Goal: Information Seeking & Learning: Learn about a topic

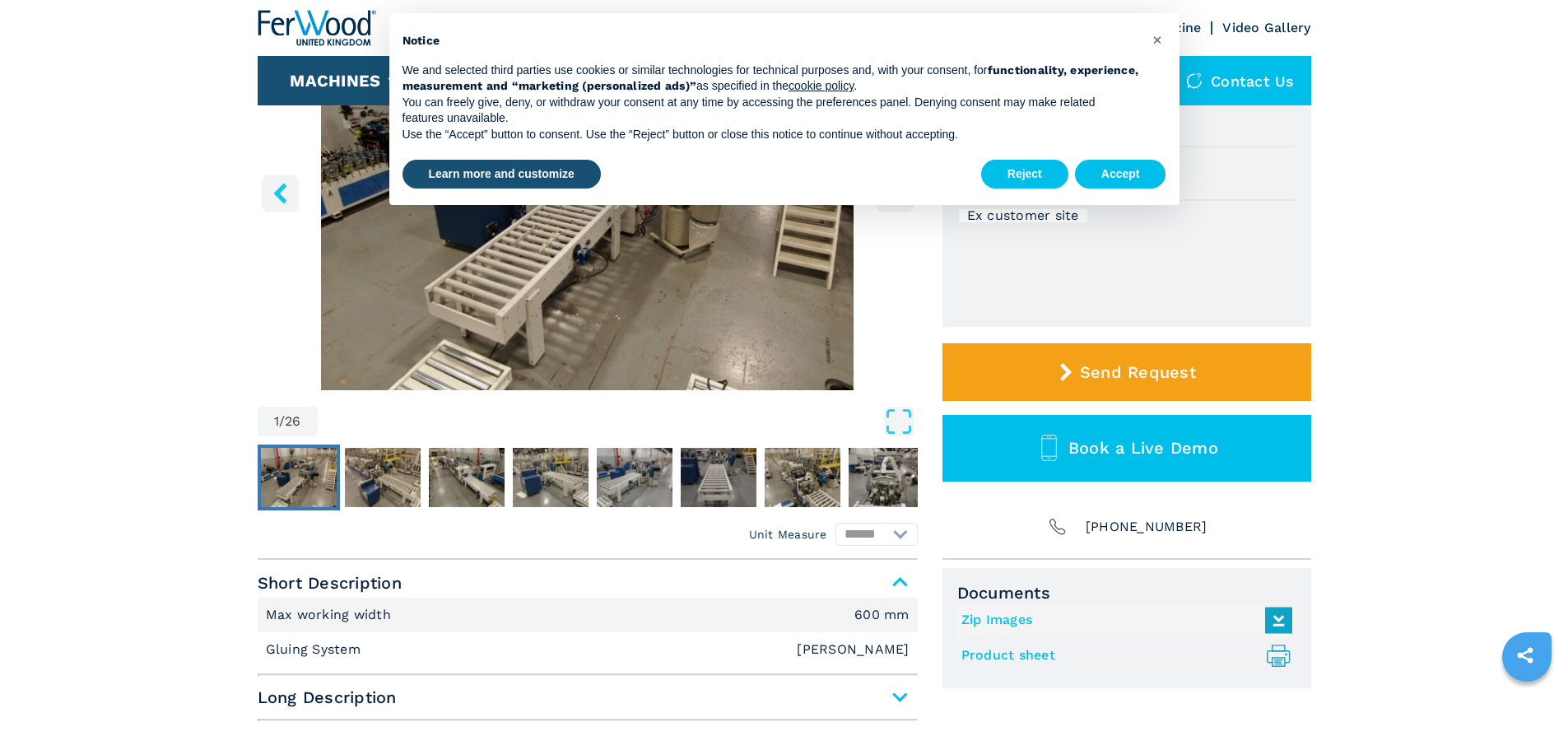
scroll to position [82, 0]
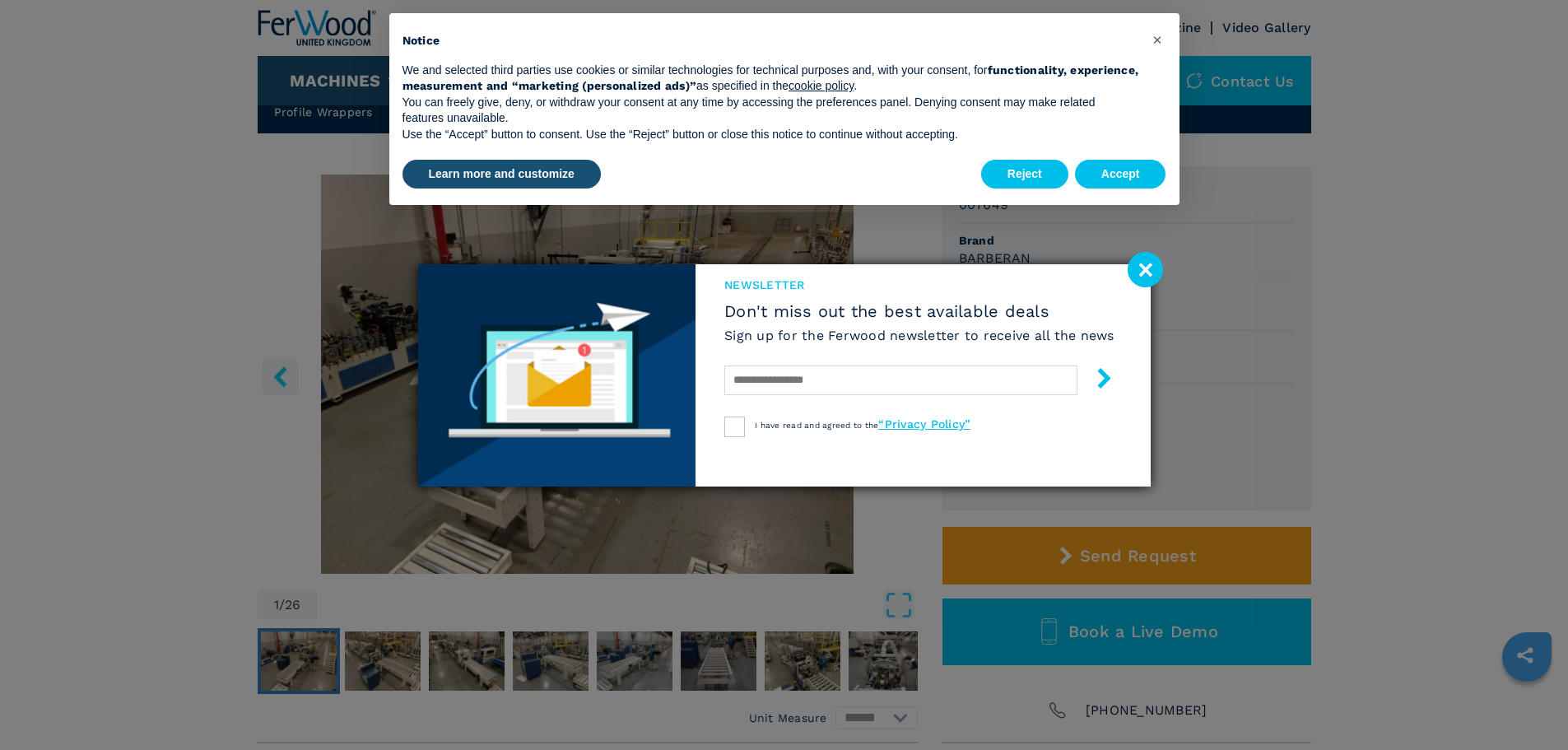
click at [1140, 267] on image at bounding box center [1145, 270] width 36 height 36
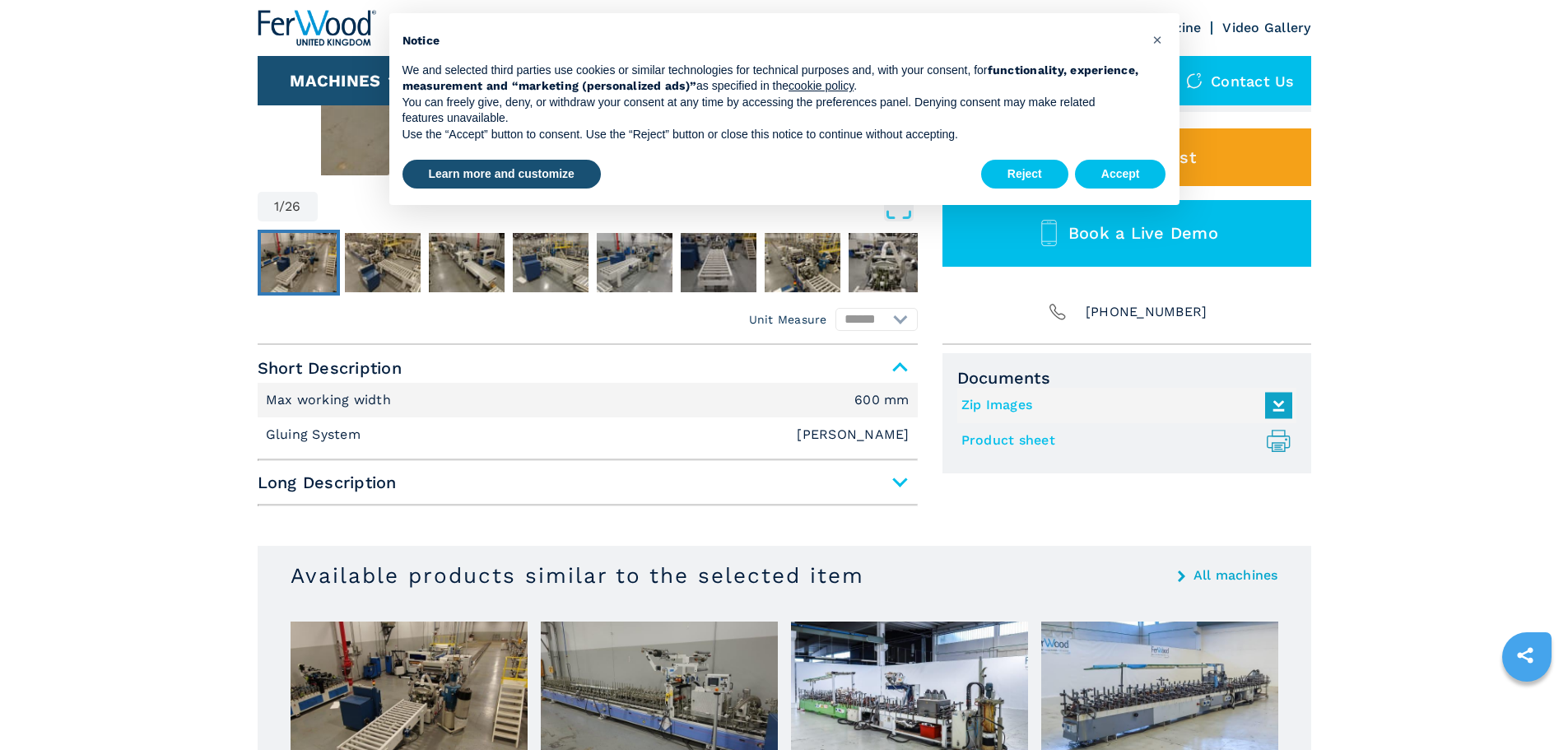
scroll to position [576, 0]
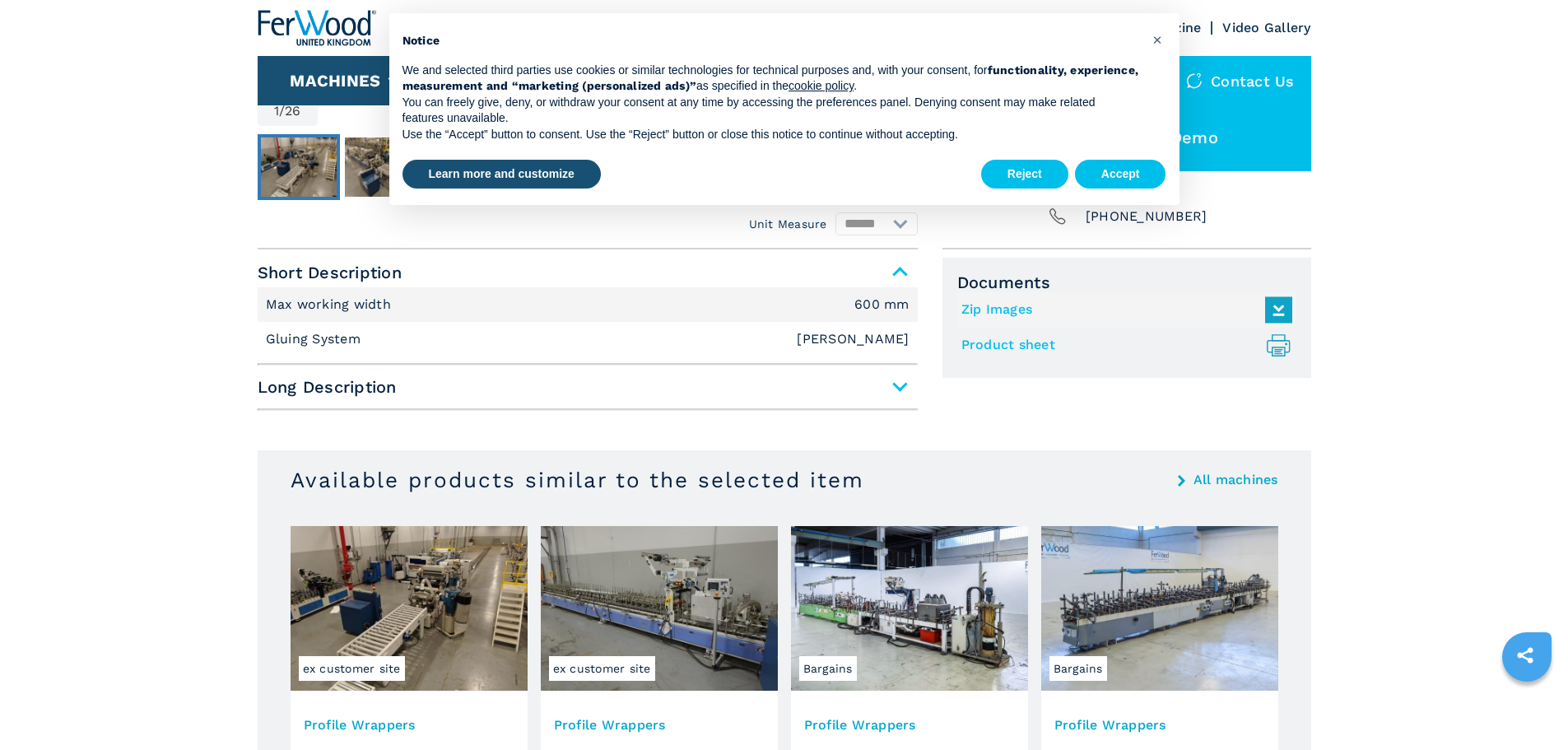
click at [910, 387] on span "Long Description" at bounding box center [587, 387] width 660 height 30
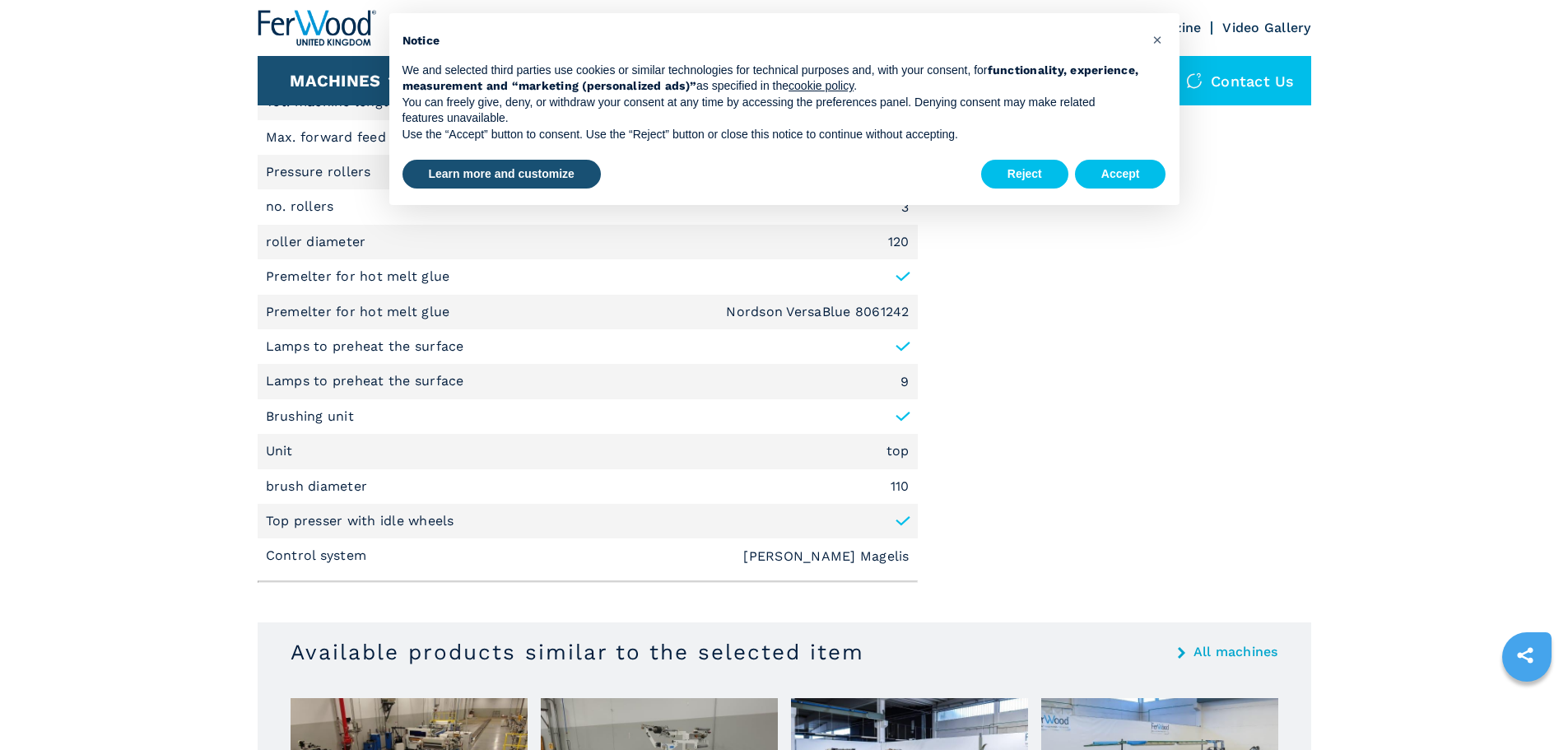
scroll to position [741, 0]
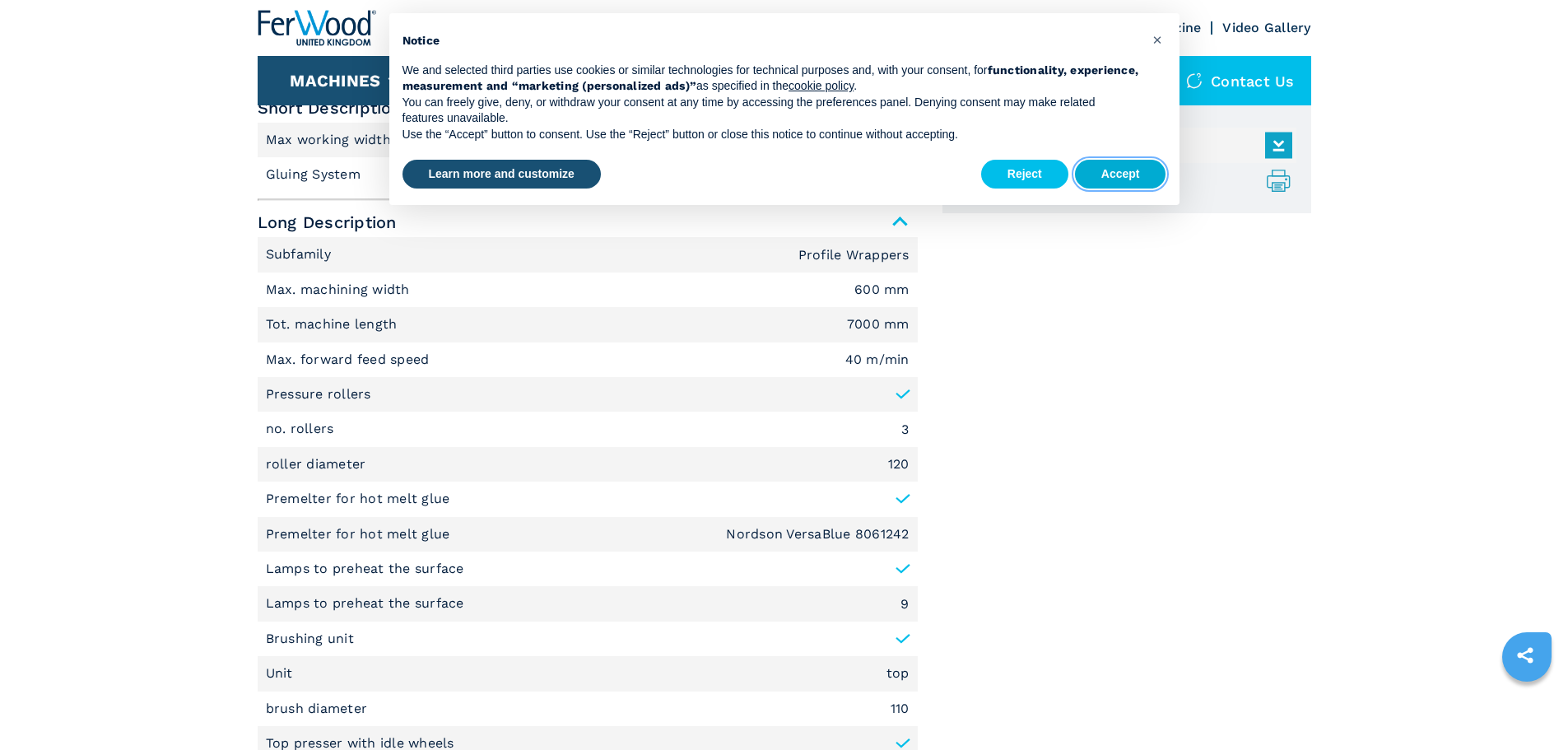
click at [1134, 173] on button "Accept" at bounding box center [1121, 175] width 92 height 30
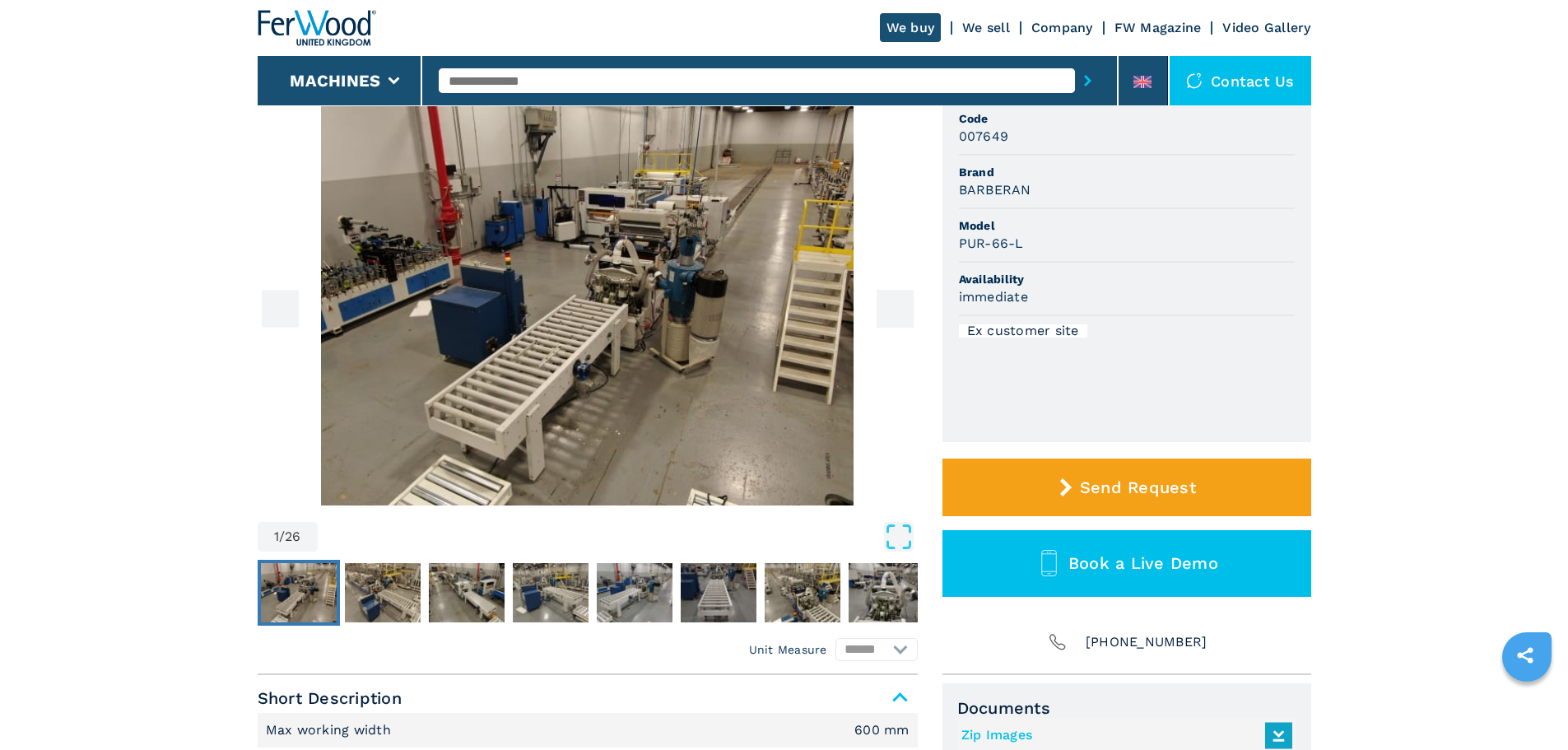
scroll to position [0, 0]
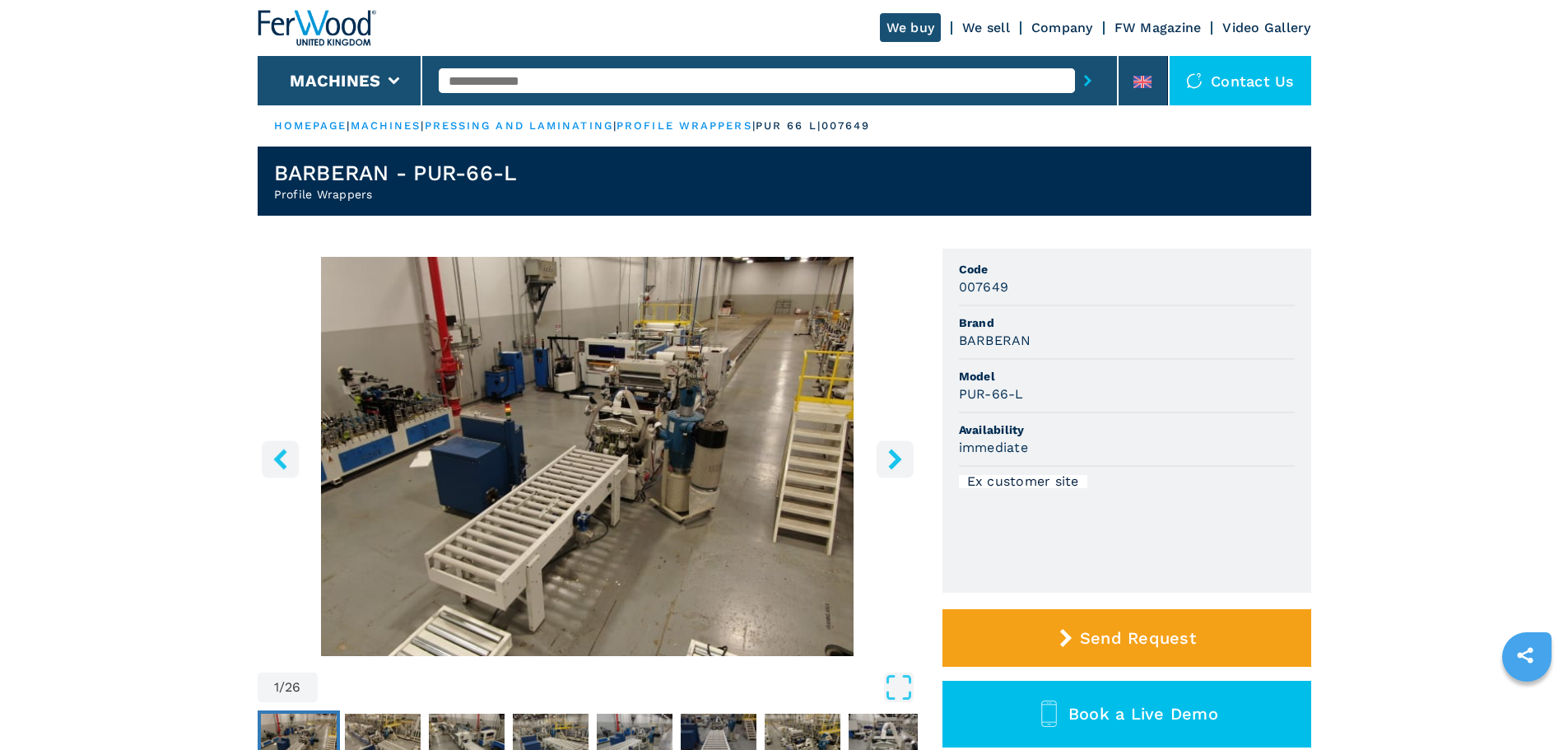
click at [467, 393] on img "Go to Slide 1" at bounding box center [587, 455] width 660 height 399
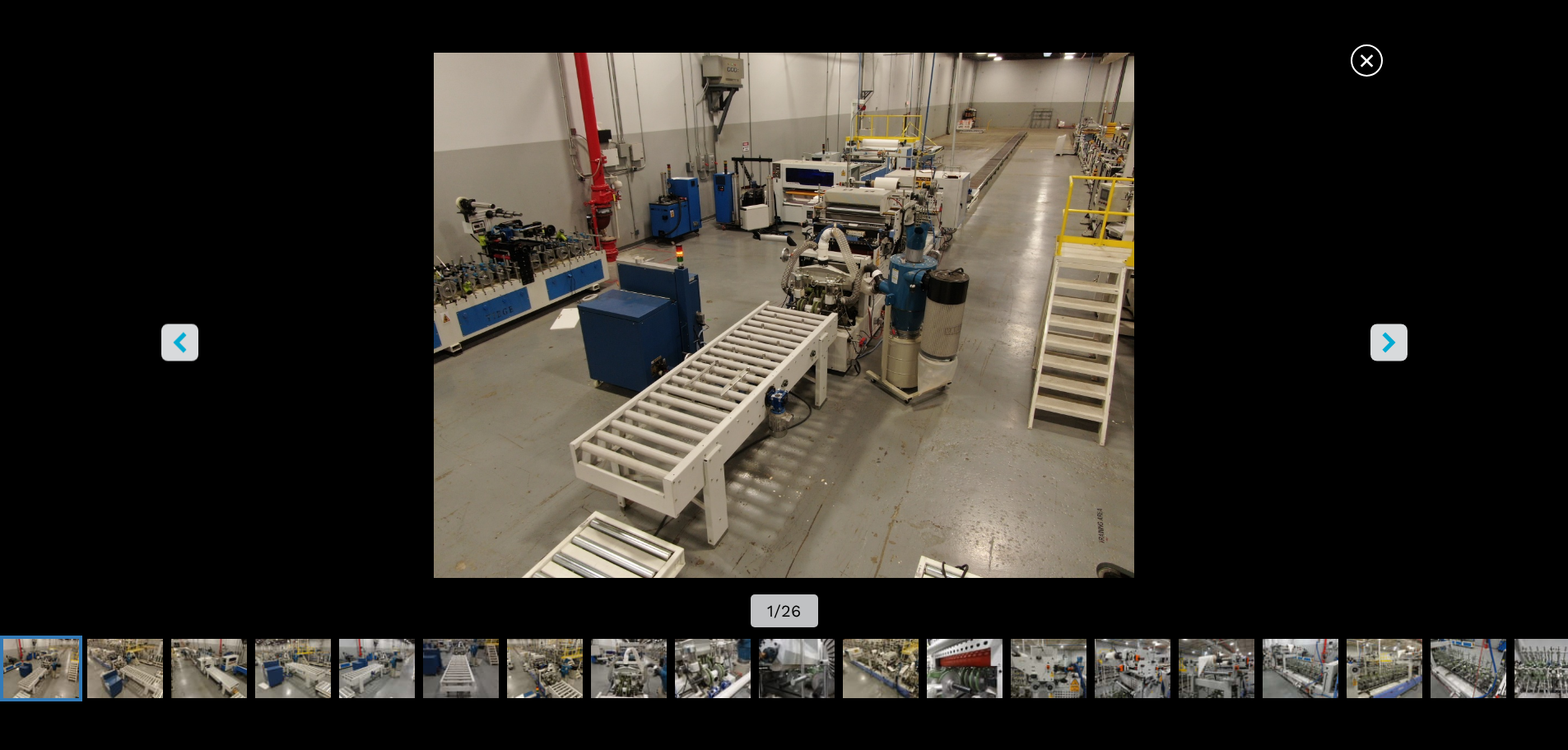
click at [467, 395] on div "Go to Slide 1" at bounding box center [784, 315] width 1568 height 525
click at [1398, 342] on button "right-button" at bounding box center [1389, 342] width 37 height 37
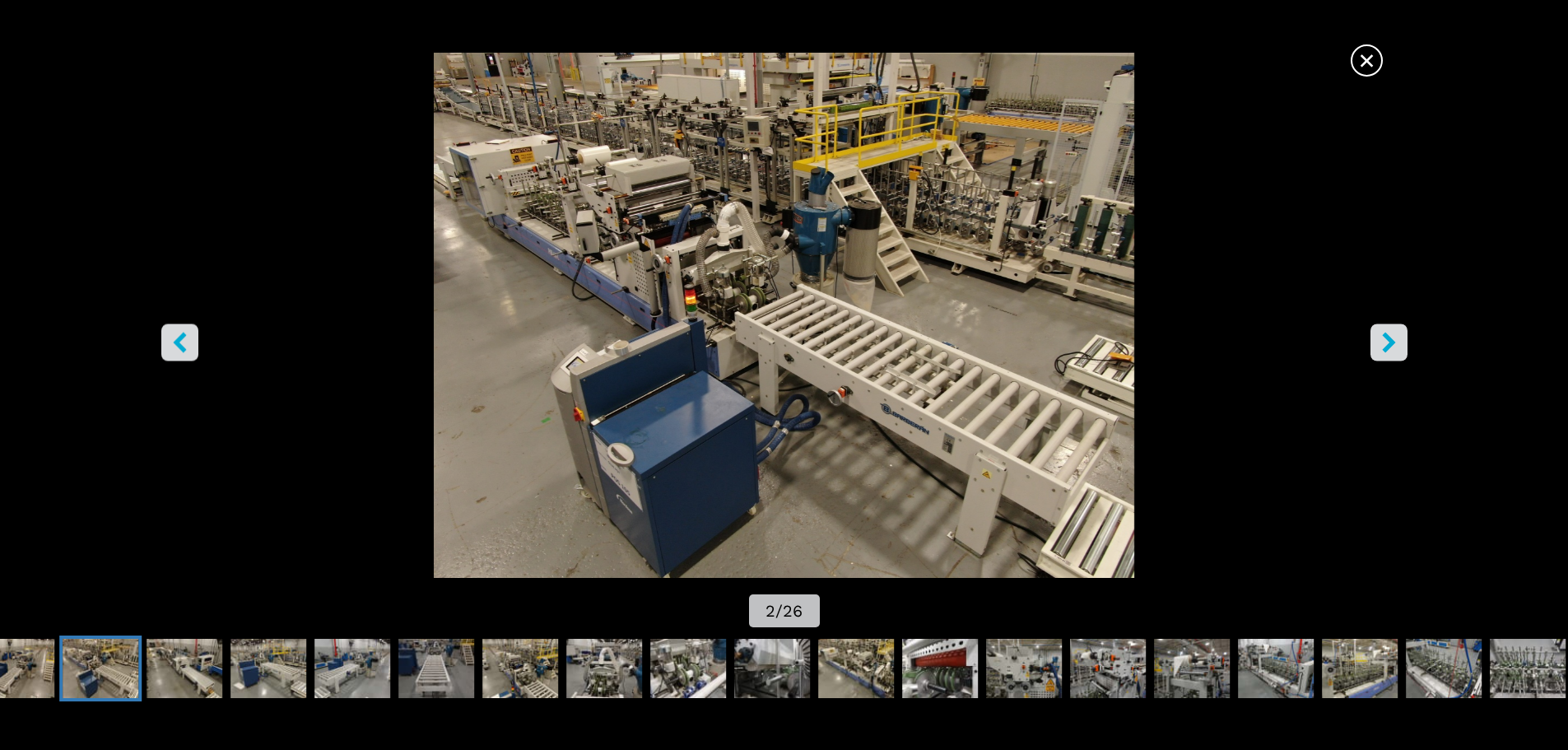
click at [1398, 342] on icon "right-button" at bounding box center [1389, 341] width 21 height 21
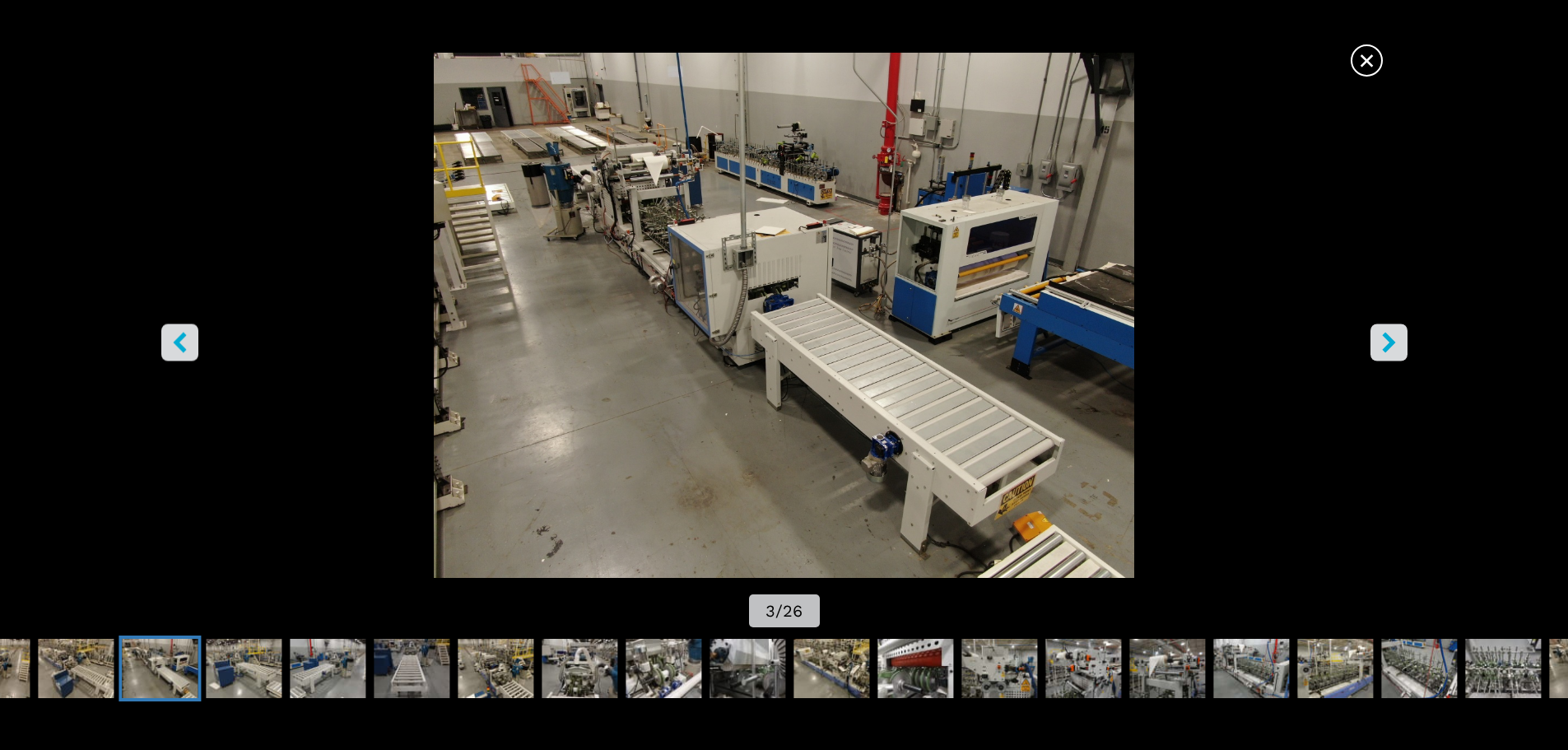
click at [1397, 342] on icon "right-button" at bounding box center [1389, 341] width 21 height 21
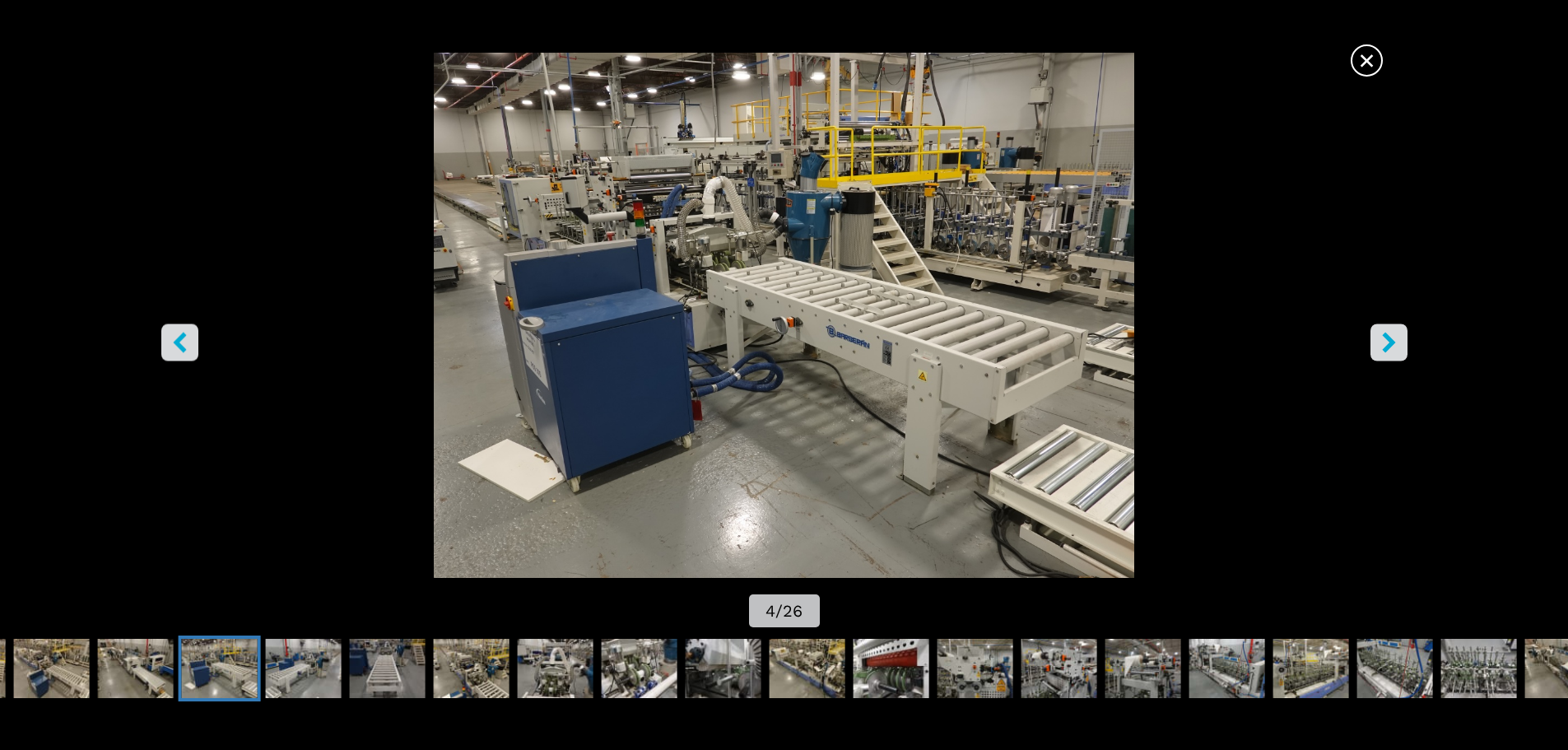
click at [1397, 342] on icon "right-button" at bounding box center [1389, 341] width 21 height 21
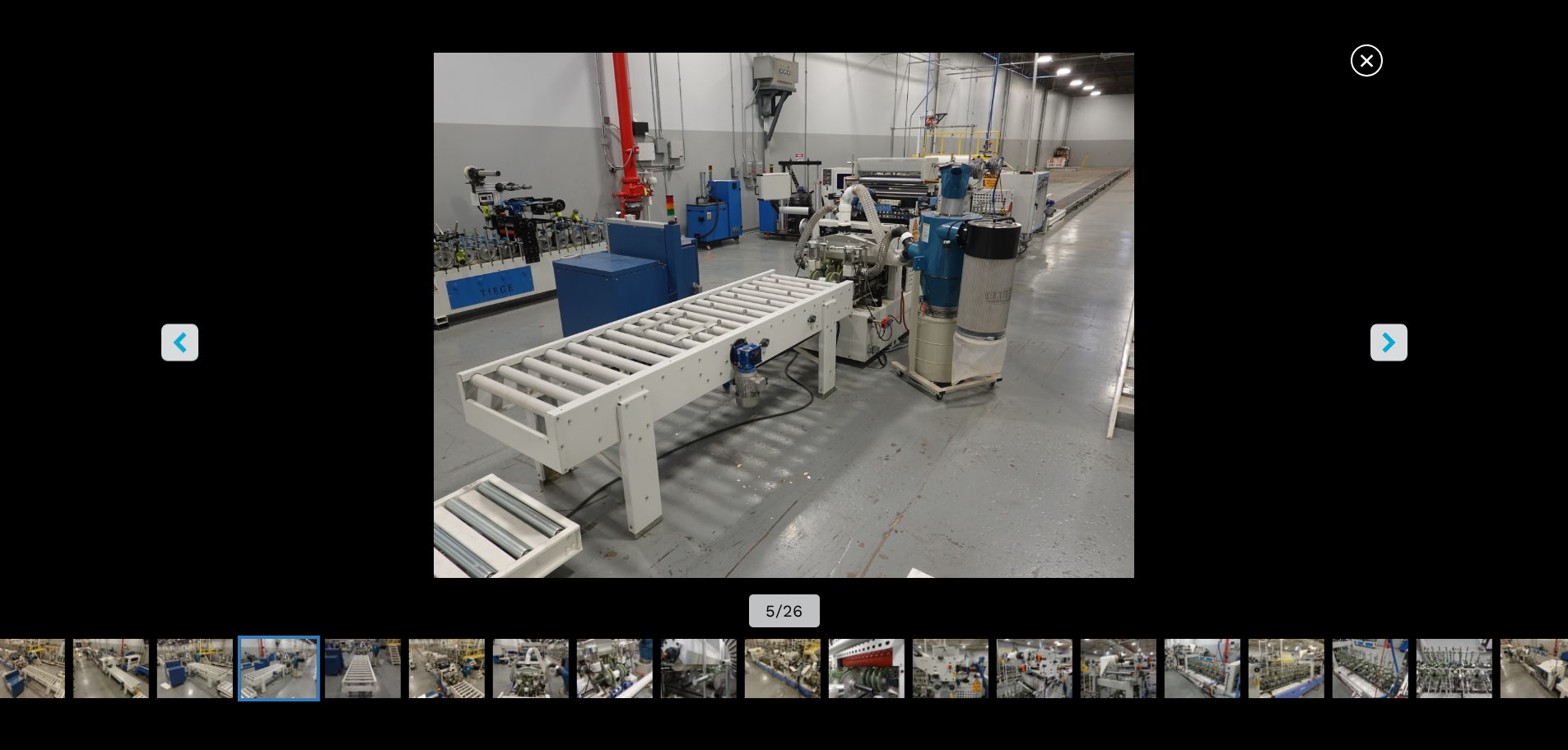
click at [1397, 342] on icon "right-button" at bounding box center [1389, 341] width 21 height 21
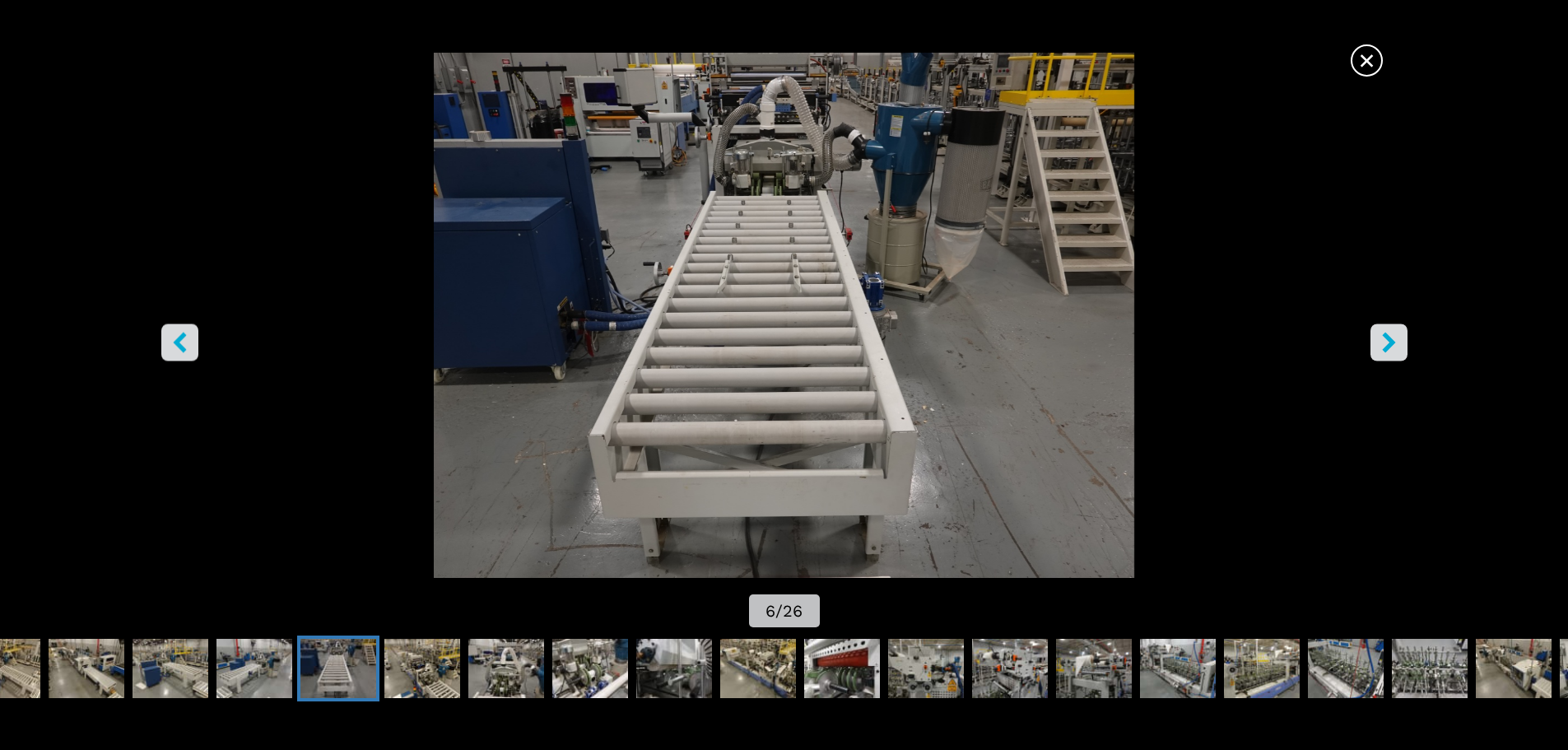
click at [1397, 342] on icon "right-button" at bounding box center [1389, 341] width 21 height 21
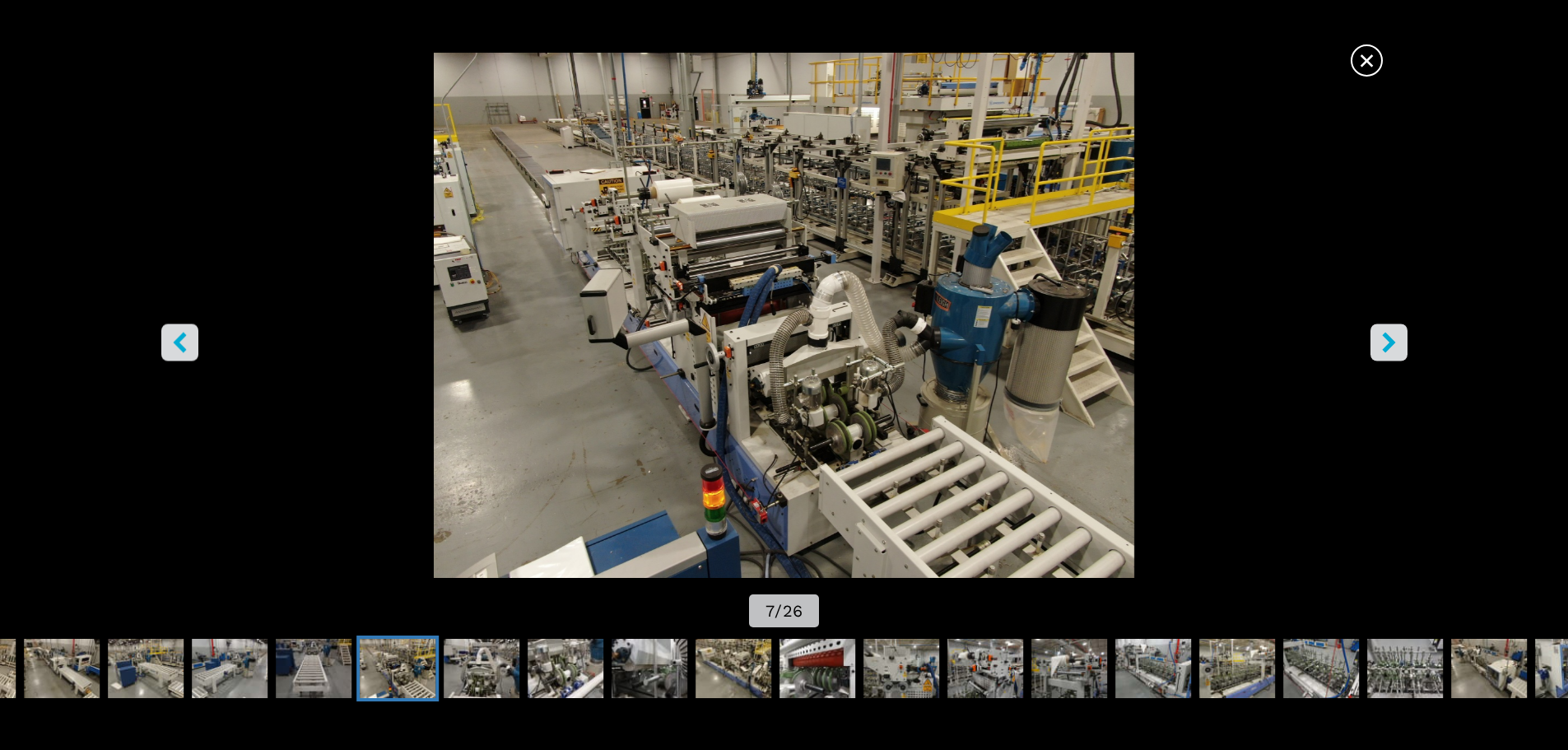
click at [1397, 342] on icon "right-button" at bounding box center [1389, 341] width 21 height 21
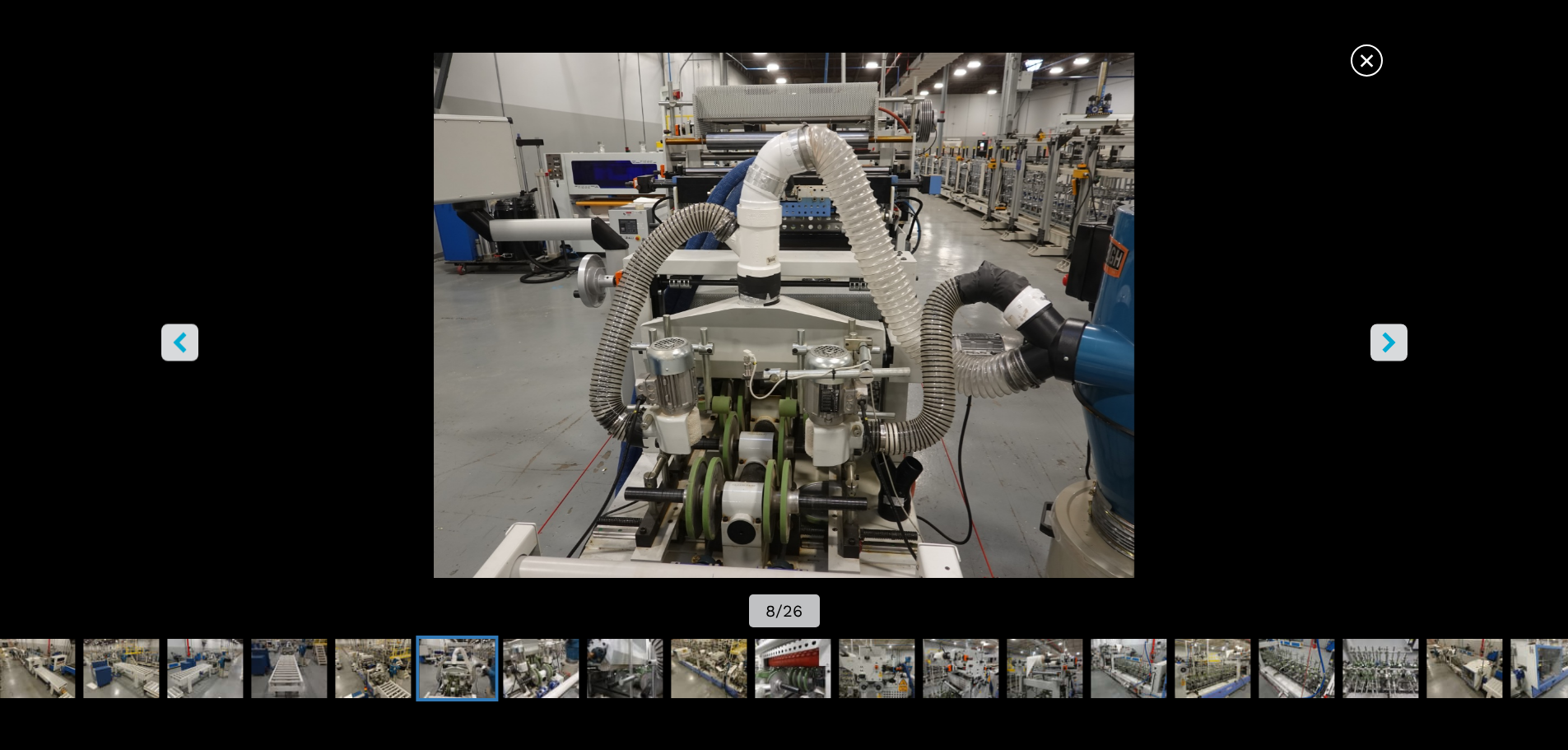
click at [1377, 62] on span "×" at bounding box center [1366, 57] width 29 height 29
